Goal: Information Seeking & Learning: Learn about a topic

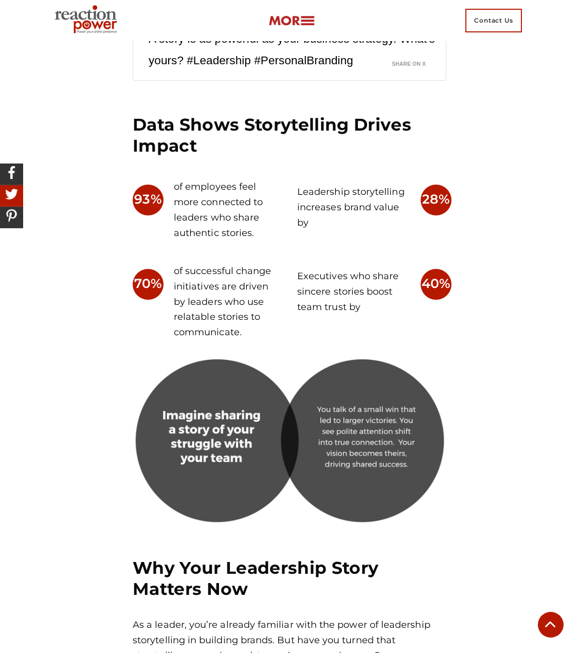
scroll to position [2058, 0]
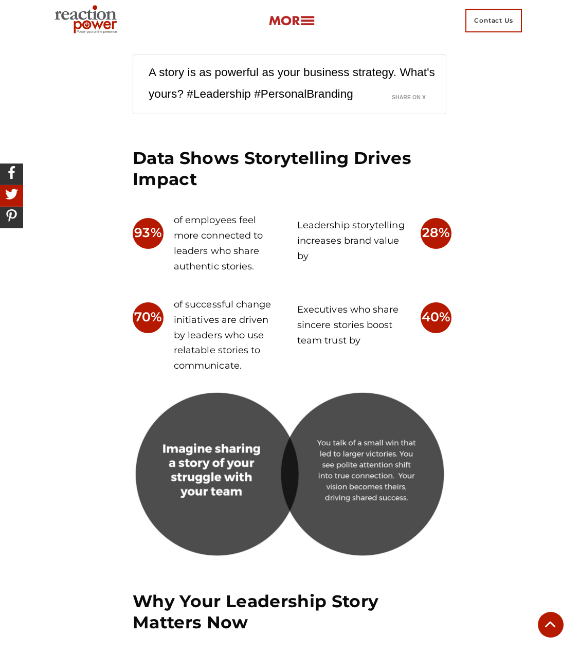
click at [444, 316] on p "40%" at bounding box center [436, 317] width 29 height 21
click at [374, 319] on p "Executives who share sincere stories boost team trust by" at bounding box center [351, 326] width 108 height 46
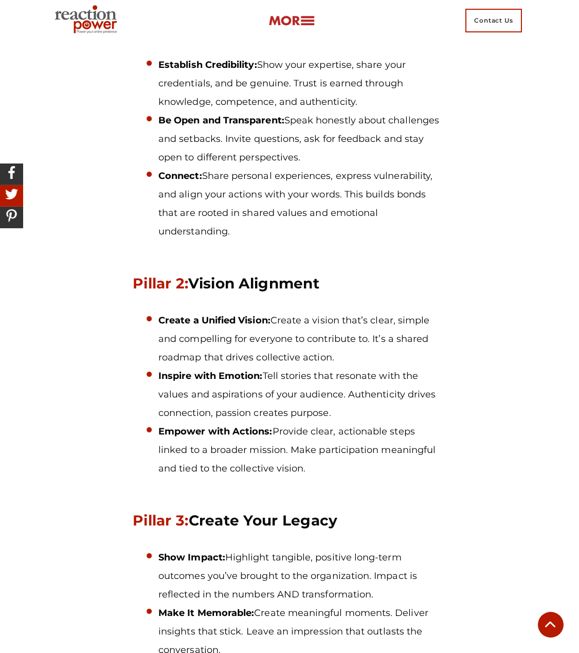
scroll to position [4116, 0]
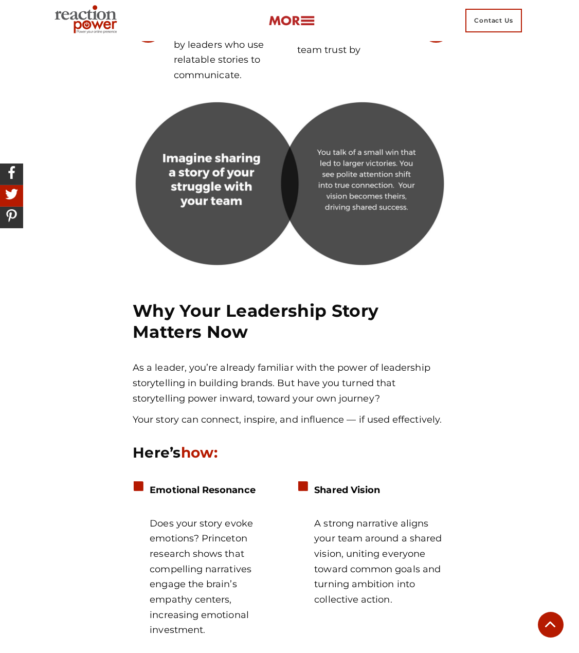
scroll to position [2007, 0]
